Goal: Communication & Community: Ask a question

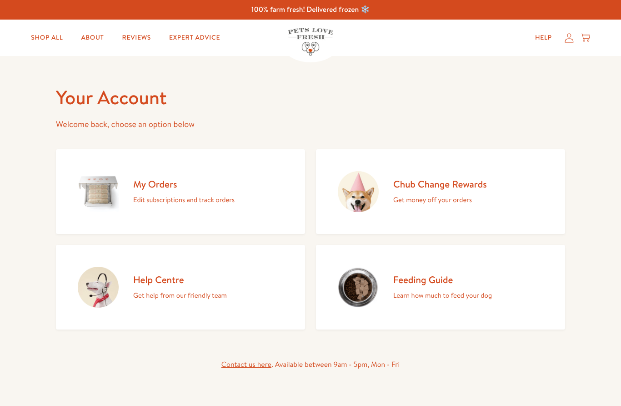
click at [159, 199] on p "Edit subscriptions and track orders" at bounding box center [183, 200] width 101 height 12
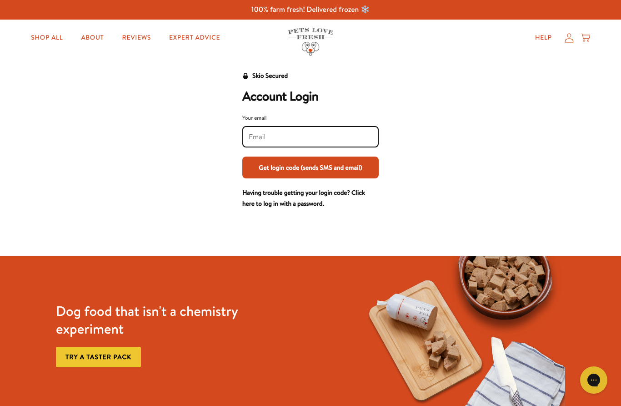
click at [273, 140] on input "Your email" at bounding box center [311, 137] width 124 height 10
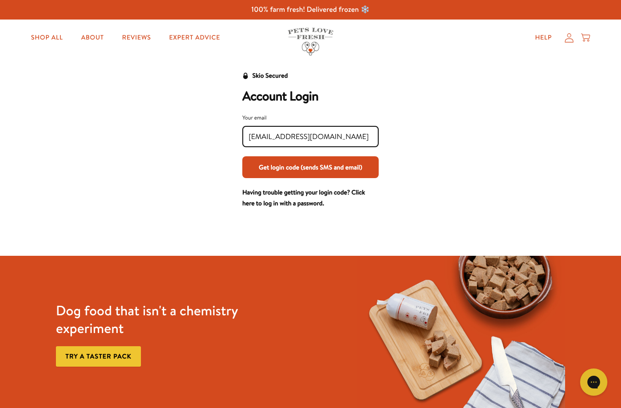
type input "[EMAIL_ADDRESS][DOMAIN_NAME]"
click at [342, 171] on button "Get login code (sends SMS and email)" at bounding box center [310, 167] width 136 height 22
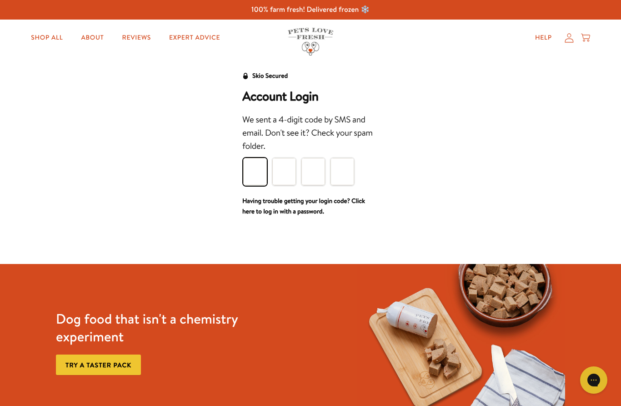
click at [251, 172] on input "Please enter your pin code" at bounding box center [255, 171] width 24 height 27
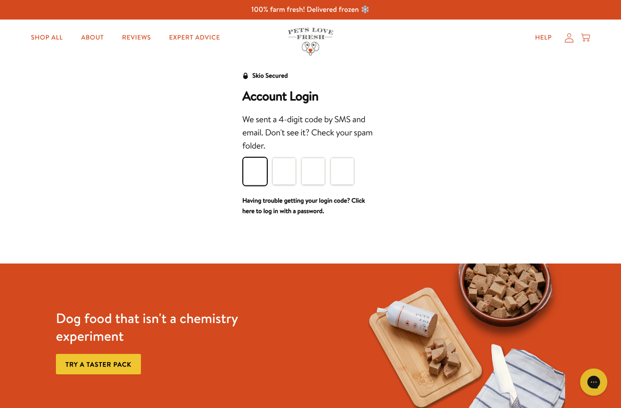
type input "3"
type input "1"
type input "0"
type input "5"
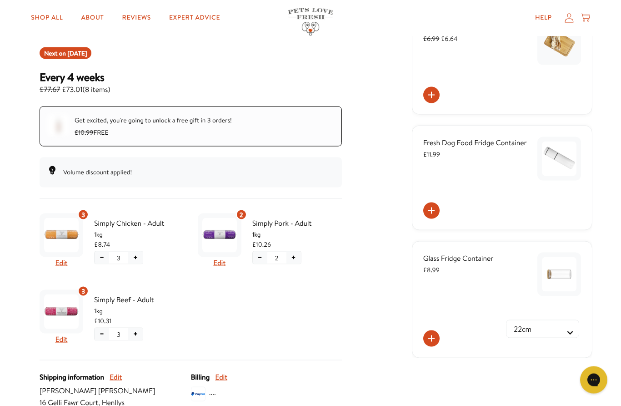
scroll to position [106, 0]
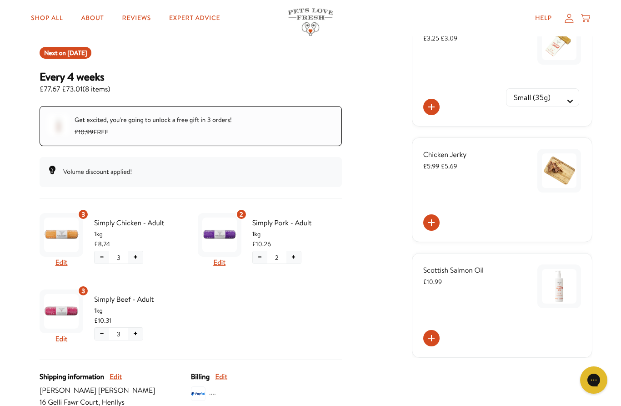
click at [260, 258] on button "−" at bounding box center [260, 257] width 15 height 12
click at [101, 330] on button "−" at bounding box center [102, 334] width 15 height 12
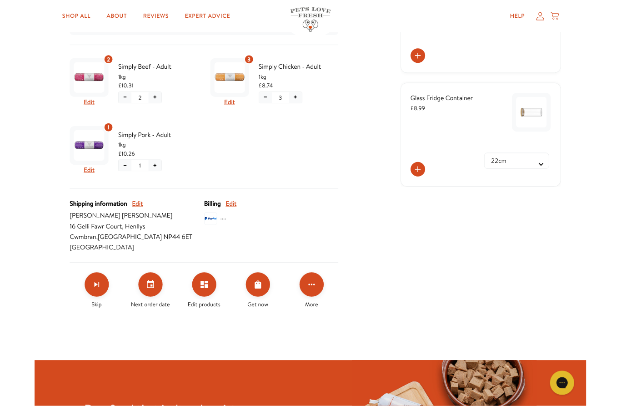
scroll to position [252, 0]
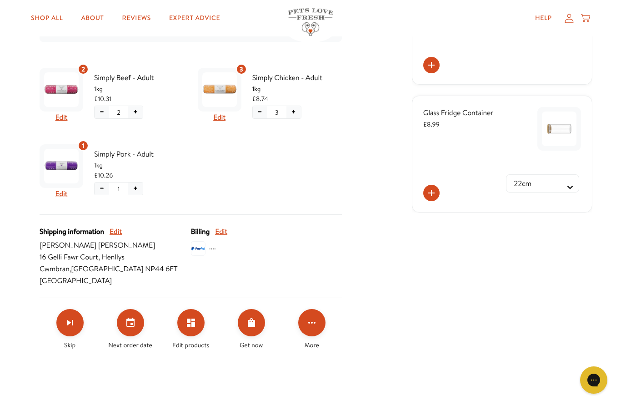
click at [128, 324] on icon "Set your next order date" at bounding box center [130, 322] width 11 height 11
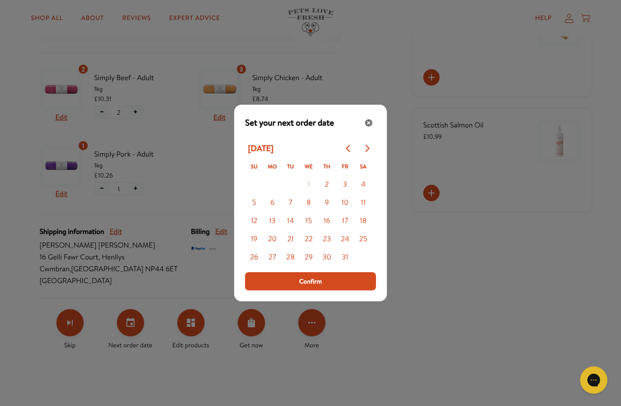
click at [375, 125] on div "Close" at bounding box center [369, 123] width 15 height 15
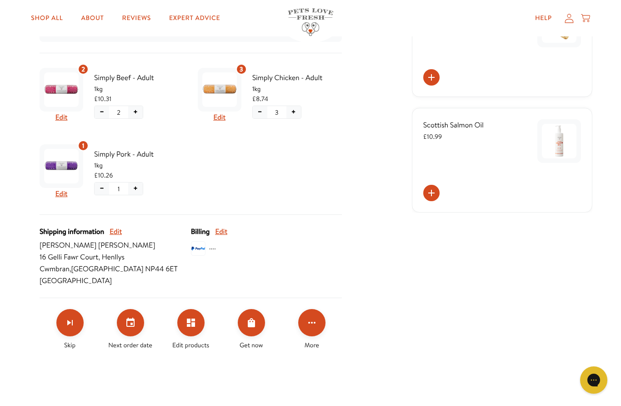
click at [129, 332] on button "Set your next order date" at bounding box center [130, 322] width 27 height 27
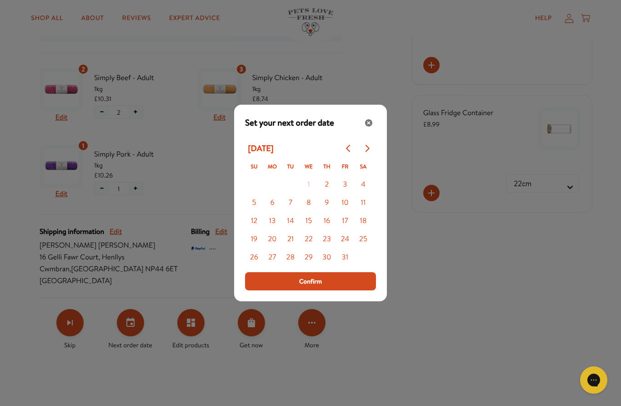
click at [373, 153] on button "Go to next month" at bounding box center [367, 148] width 18 height 18
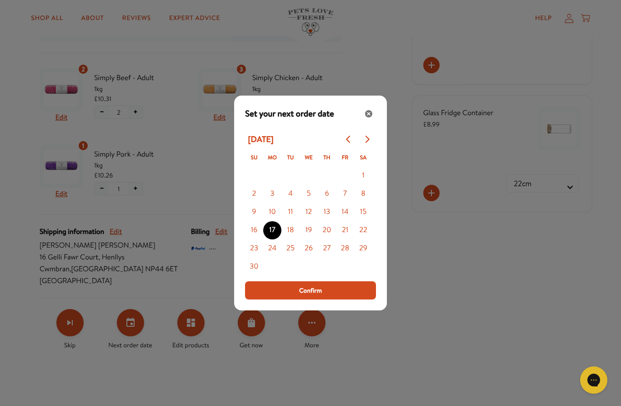
click at [310, 292] on span "Confirm" at bounding box center [310, 290] width 23 height 10
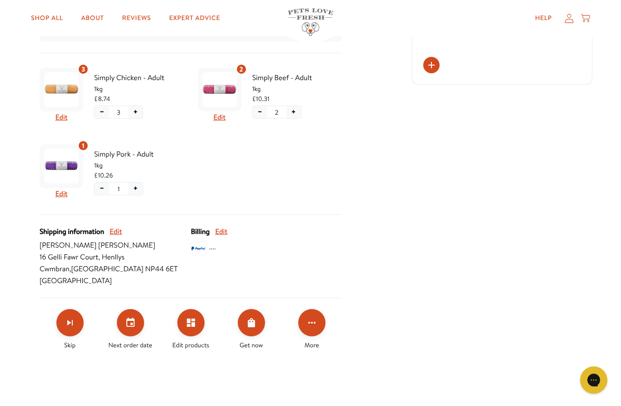
click at [545, 15] on link "Help" at bounding box center [543, 18] width 31 height 18
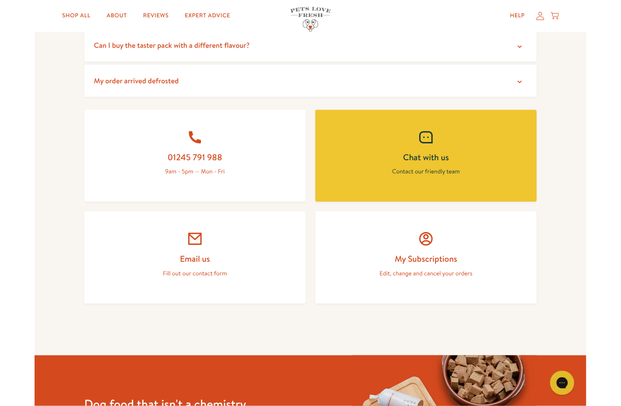
scroll to position [322, 0]
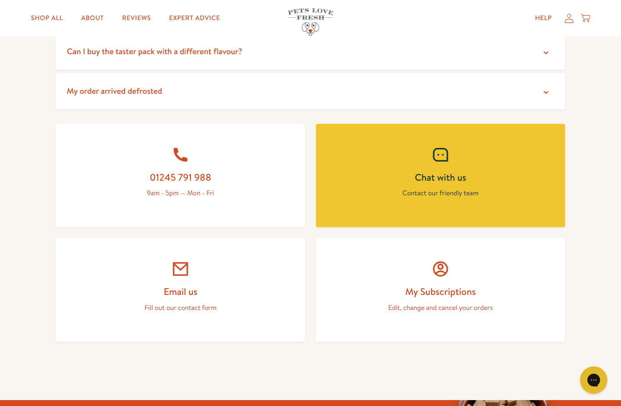
click at [430, 178] on h2 "Chat with us" at bounding box center [441, 177] width 206 height 12
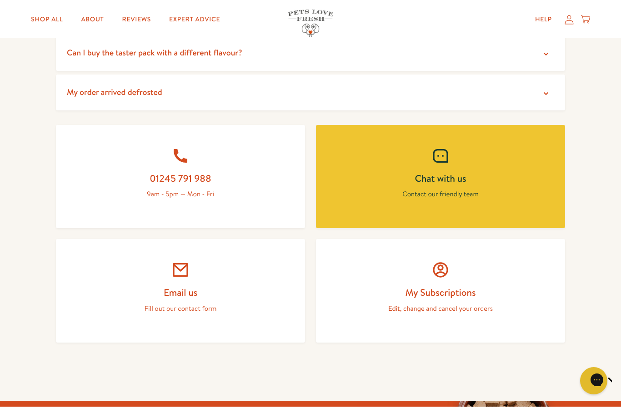
scroll to position [0, 0]
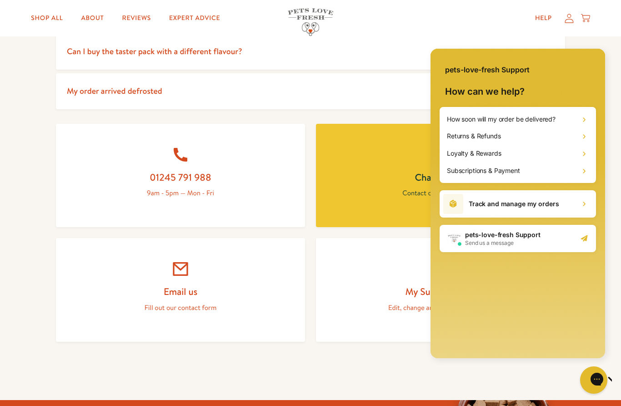
click at [498, 241] on span "Send us a message" at bounding box center [503, 242] width 76 height 7
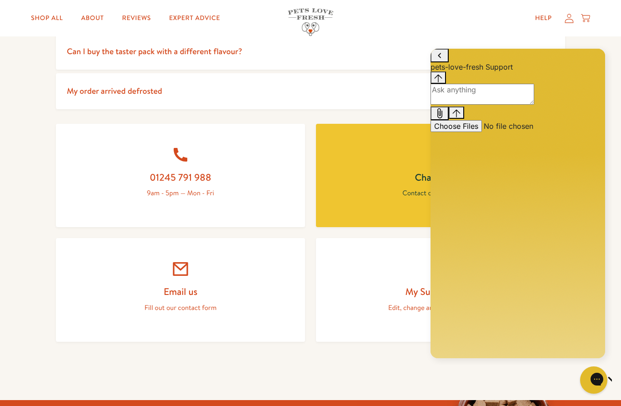
click at [463, 105] on textarea "live chat message input" at bounding box center [483, 94] width 104 height 21
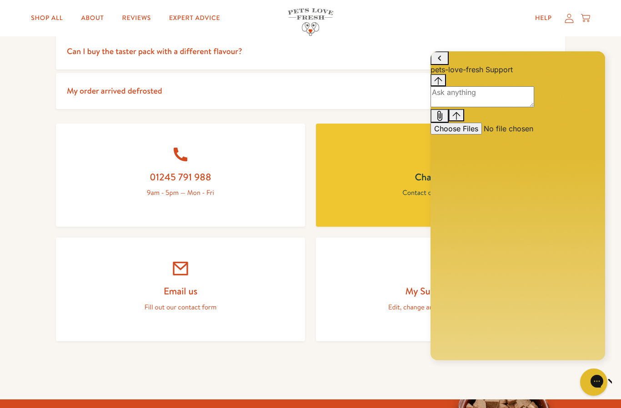
click at [155, 124] on link "01245 791 988 9am - 5pm — Mon - Fri" at bounding box center [180, 176] width 249 height 104
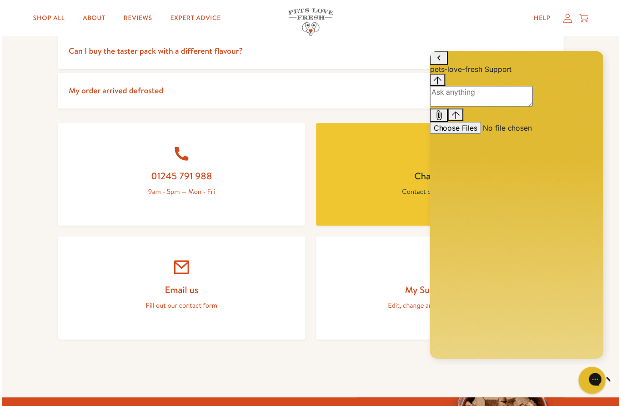
scroll to position [373, 0]
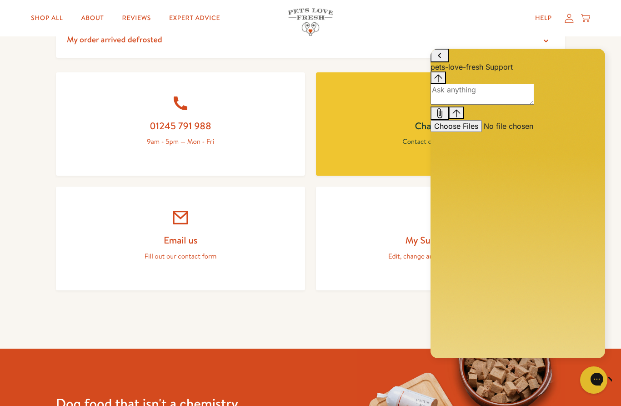
click at [477, 105] on textarea "live chat message input" at bounding box center [483, 94] width 104 height 21
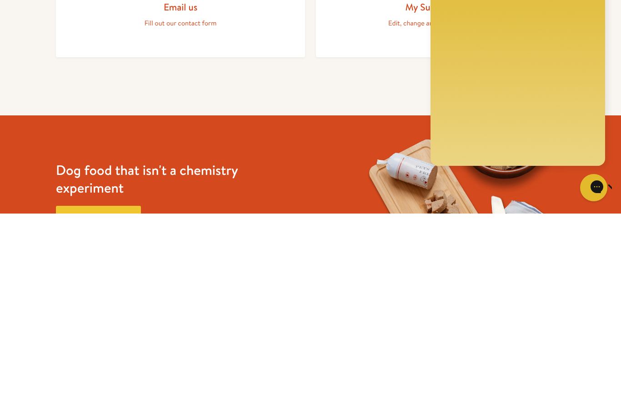
scroll to position [439, 0]
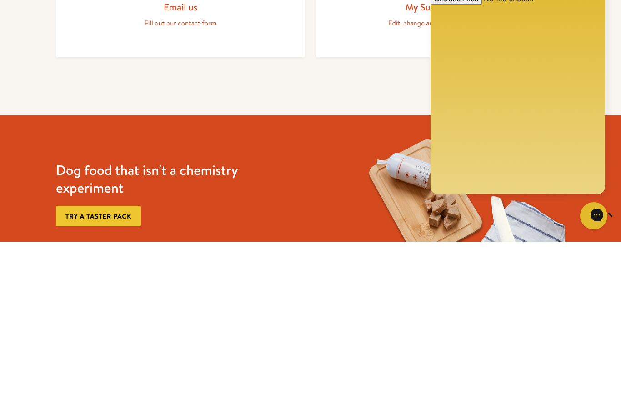
type textarea "I have been giving my dog, his food mixed with the previous food, and he is sti…"
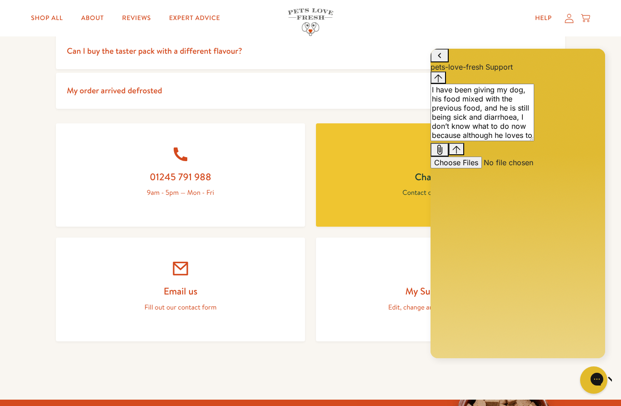
scroll to position [322, 0]
click at [461, 153] on icon "Send message" at bounding box center [457, 150] width 8 height 8
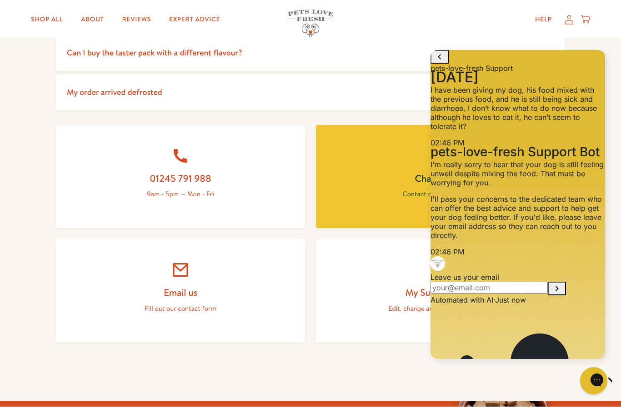
scroll to position [87, 0]
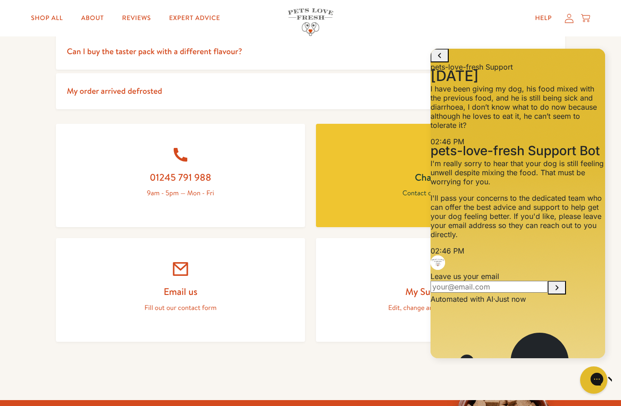
click at [489, 281] on input "Leave us your email" at bounding box center [489, 287] width 117 height 12
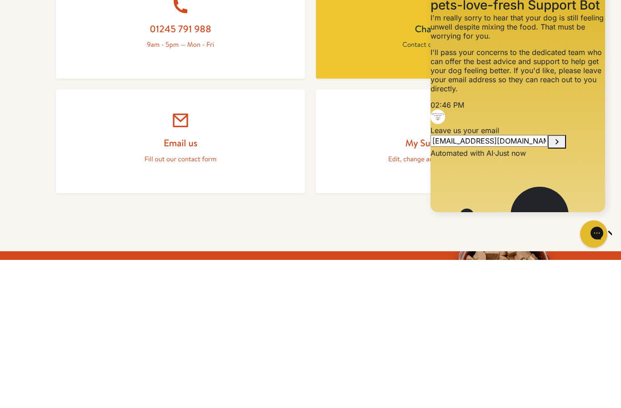
type input "[EMAIL_ADDRESS][DOMAIN_NAME]"
click at [563, 136] on icon "Submit Leave us your email" at bounding box center [557, 141] width 11 height 11
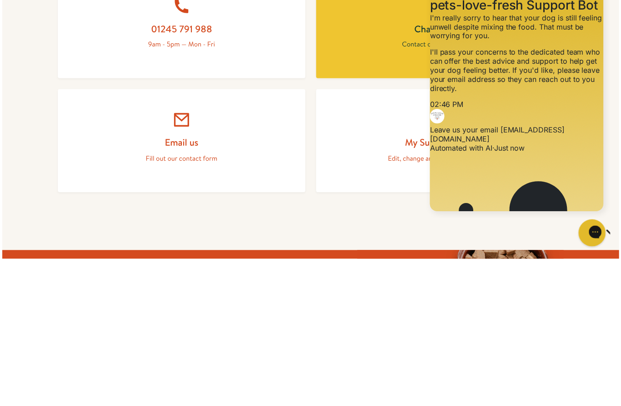
scroll to position [470, 0]
